Goal: Find specific page/section: Find specific page/section

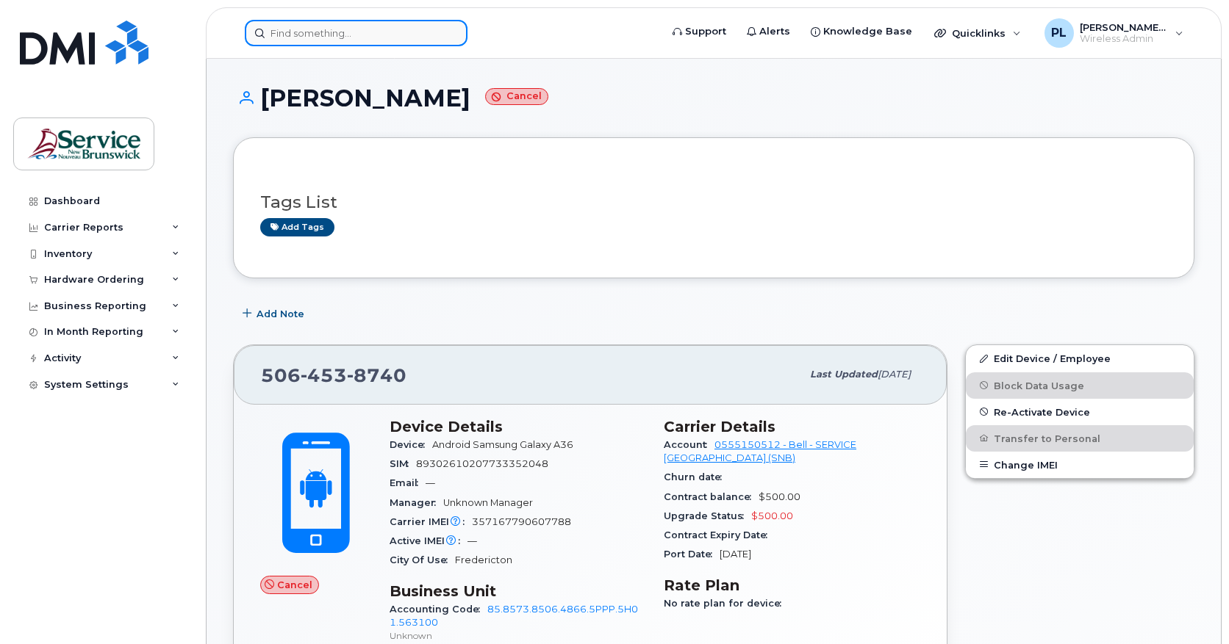
click at [302, 32] on input at bounding box center [356, 33] width 223 height 26
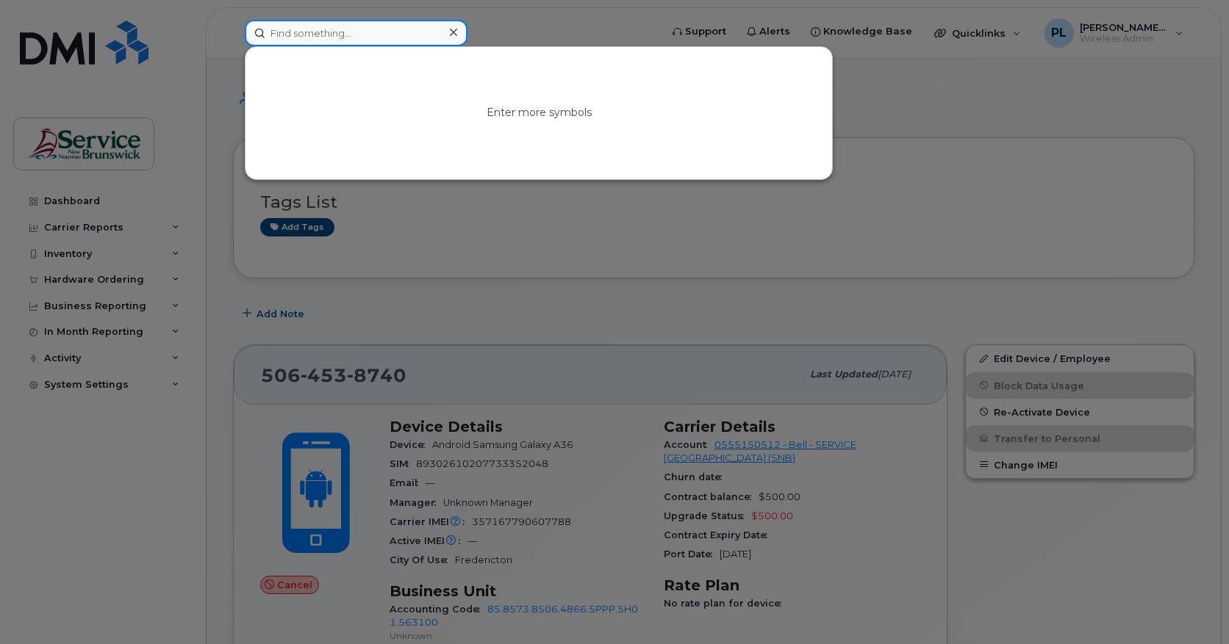
paste input "5062384126"
type input "5062384126"
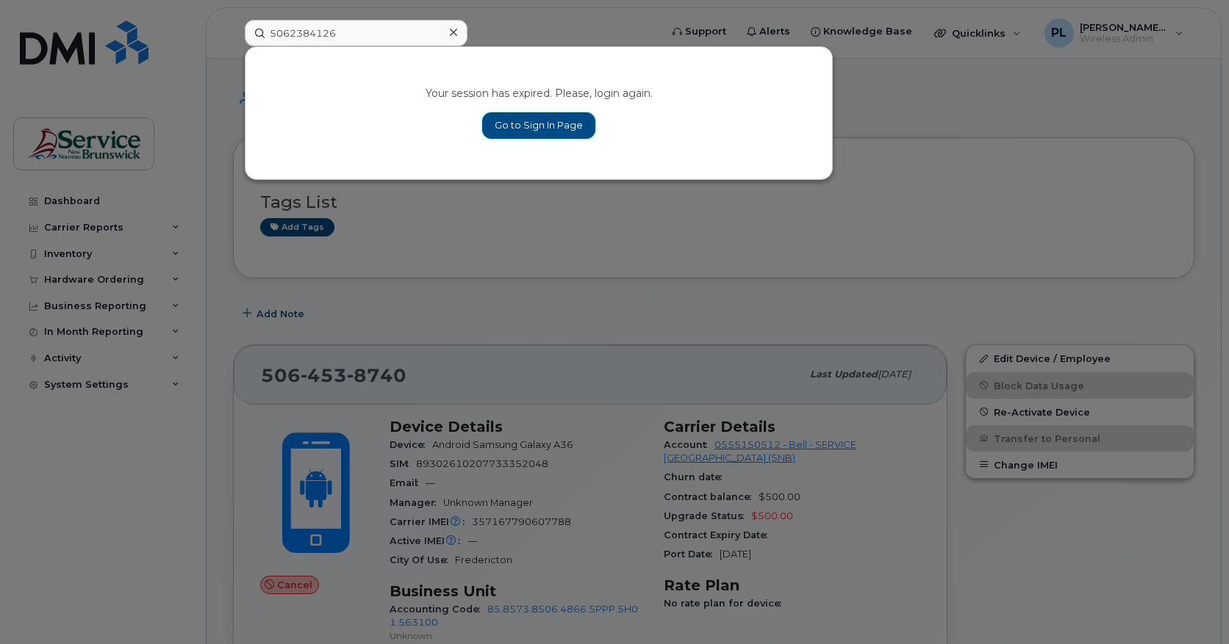
click at [510, 121] on link "Go to Sign In Page" at bounding box center [538, 125] width 113 height 26
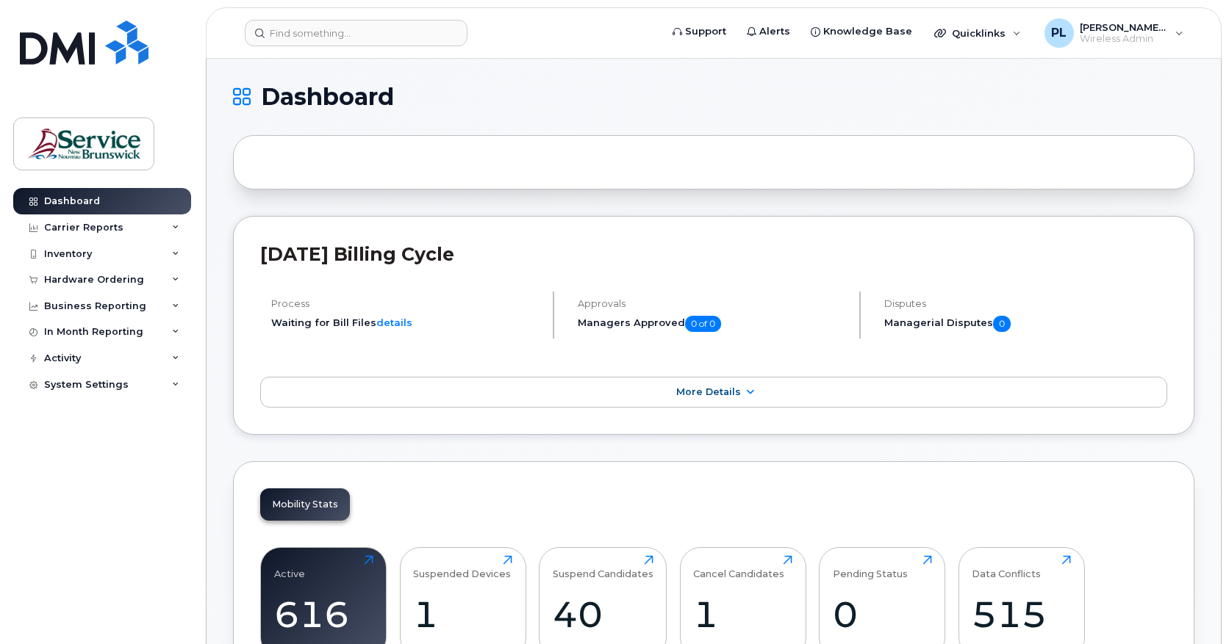
click at [60, 504] on div "Dashboard Carrier Reports Monthly Billing Data Daily Data Pooling Data Behavior…" at bounding box center [104, 405] width 182 height 434
